Goal: Find specific page/section: Find specific page/section

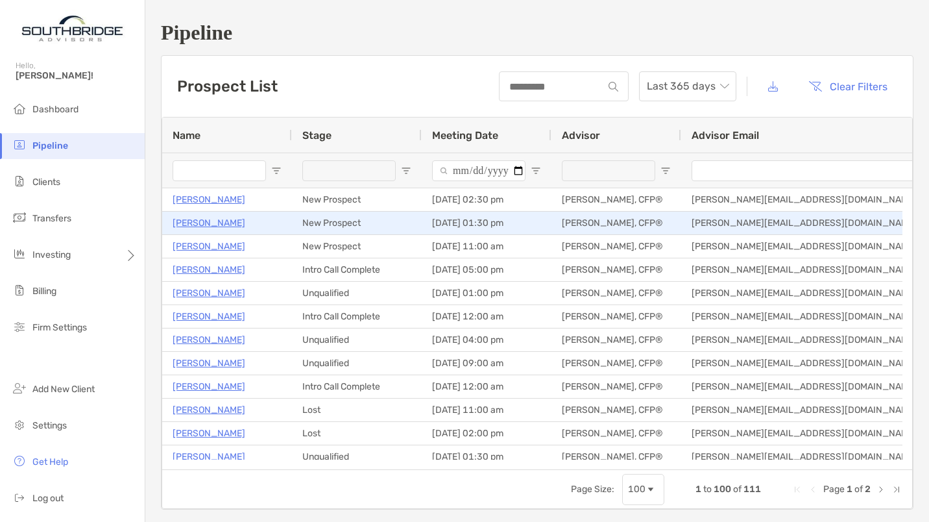
click at [197, 223] on p "[PERSON_NAME]" at bounding box center [209, 223] width 73 height 16
